Goal: Check status: Check status

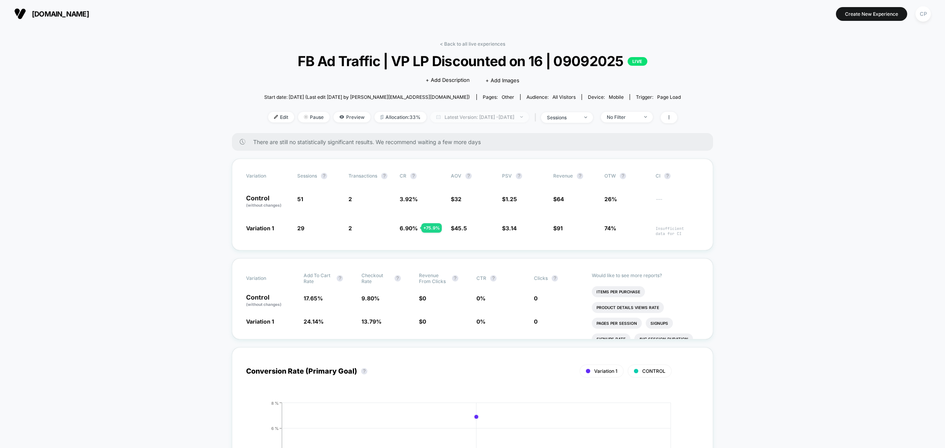
click at [499, 115] on span "Latest Version: Sep 10, 2025 - Sep 10, 2025" at bounding box center [479, 117] width 98 height 11
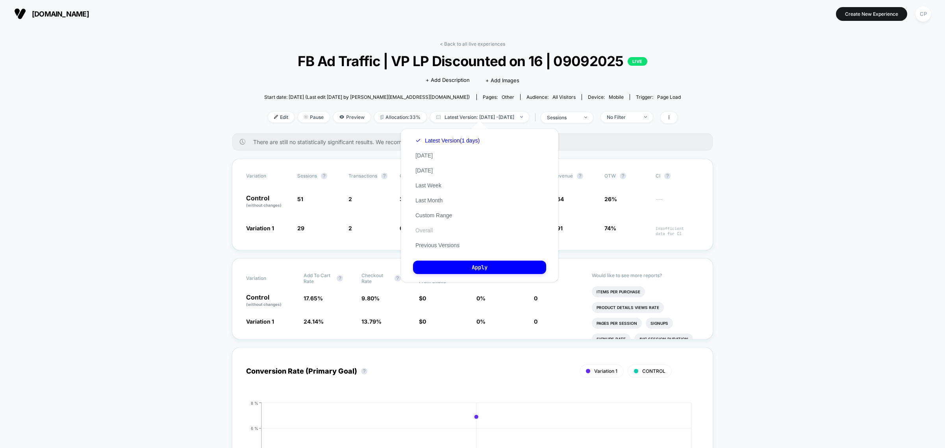
click at [426, 229] on button "Overall" at bounding box center [424, 230] width 22 height 7
click at [455, 262] on button "Apply" at bounding box center [479, 267] width 133 height 13
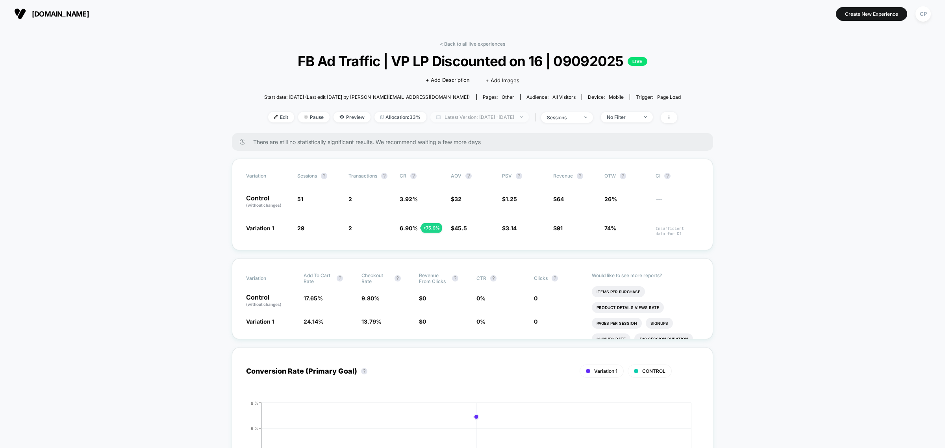
click at [464, 120] on span "Latest Version: [DATE] - [DATE]" at bounding box center [479, 117] width 98 height 11
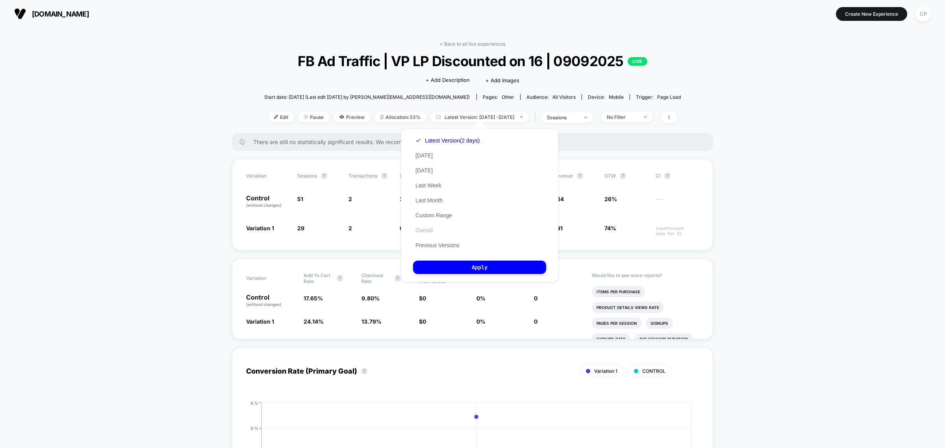
click at [424, 230] on button "Overall" at bounding box center [424, 230] width 22 height 7
click at [442, 264] on button "Apply" at bounding box center [479, 267] width 133 height 13
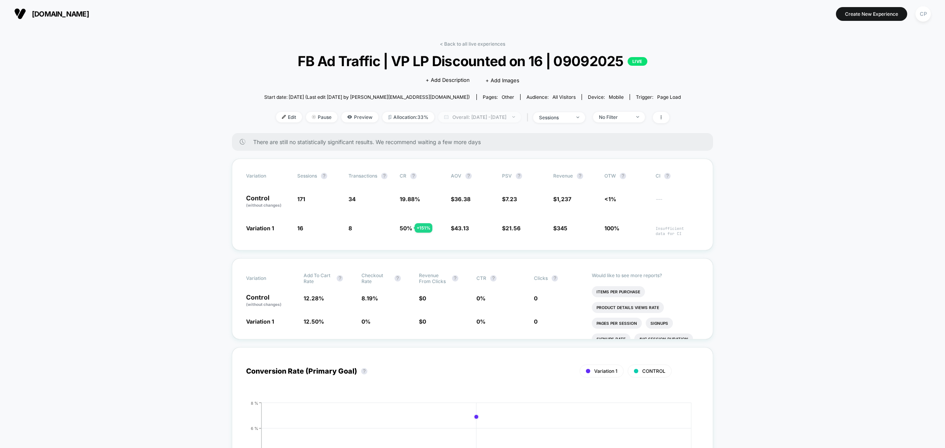
click at [473, 115] on span "Overall: [DATE] - [DATE]" at bounding box center [479, 117] width 83 height 11
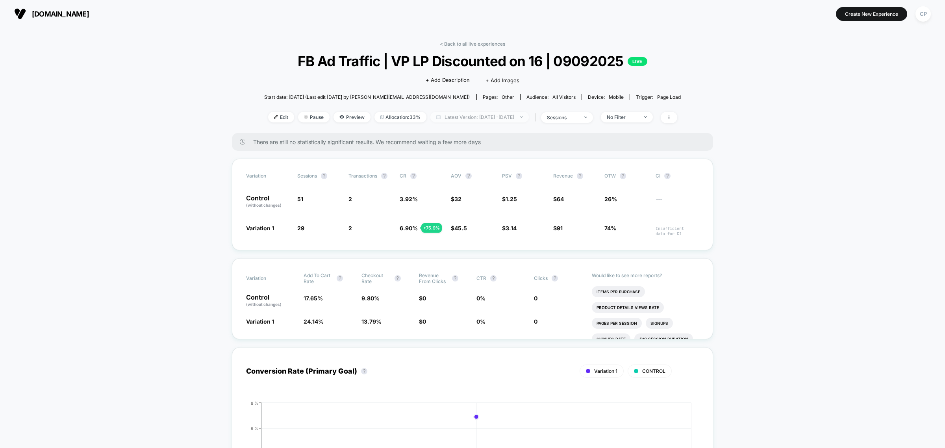
click at [495, 113] on span "Latest Version: Sep 9, 2025 - Sep 9, 2025" at bounding box center [479, 117] width 98 height 11
select select "*"
select select "****"
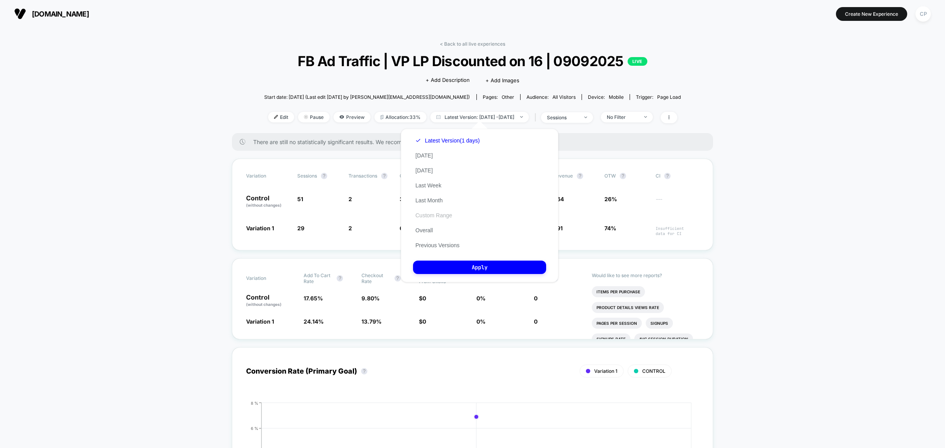
click at [439, 215] on button "Custom Range" at bounding box center [433, 215] width 41 height 7
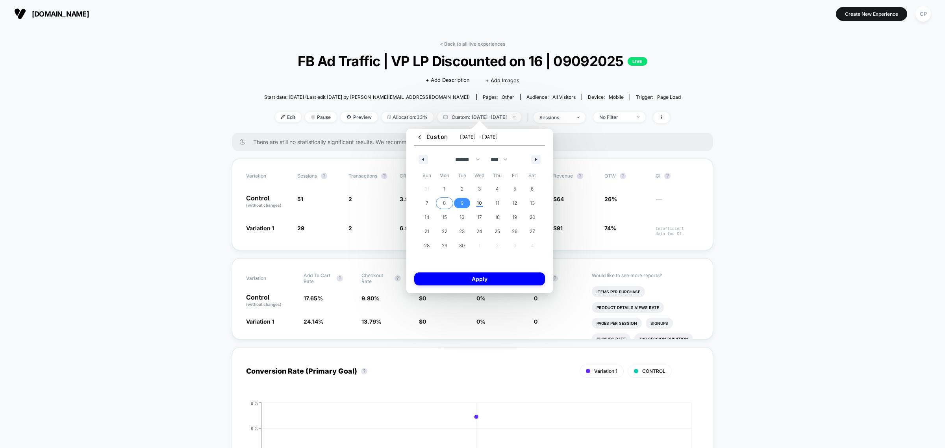
click at [438, 203] on span "8" at bounding box center [445, 203] width 18 height 10
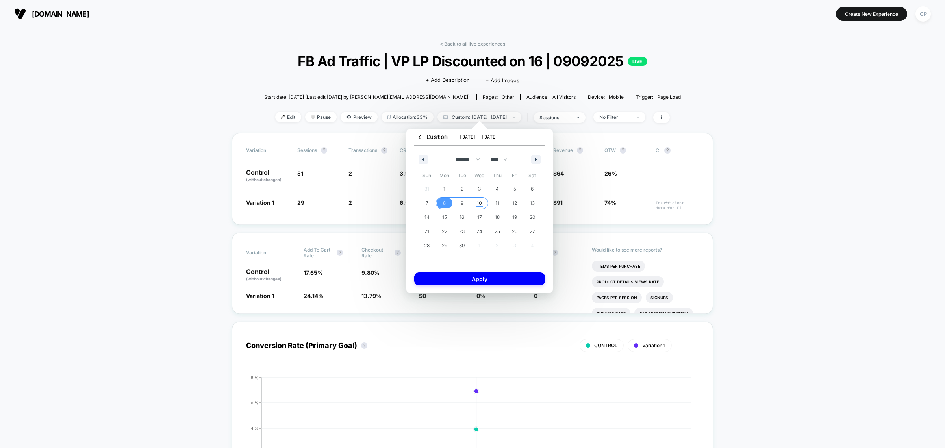
click at [479, 204] on span "10" at bounding box center [479, 203] width 5 height 14
click at [470, 278] on button "Apply" at bounding box center [479, 279] width 131 height 13
